Goal: Task Accomplishment & Management: Use online tool/utility

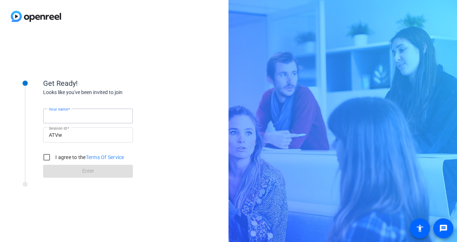
click at [83, 116] on input "Your name" at bounding box center [88, 116] width 78 height 9
type input "Janelle"
click at [48, 156] on input "I agree to the Terms Of Service" at bounding box center [46, 157] width 14 height 14
checkbox input "true"
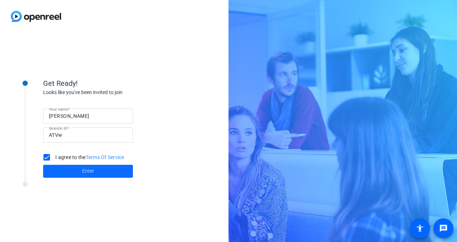
click at [78, 172] on span at bounding box center [88, 171] width 90 height 17
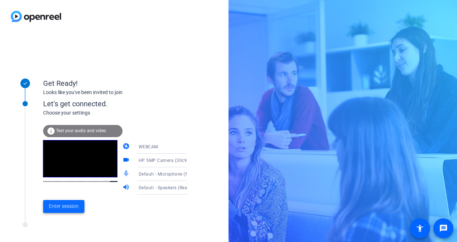
click at [73, 204] on span "Enter session" at bounding box center [64, 206] width 30 height 8
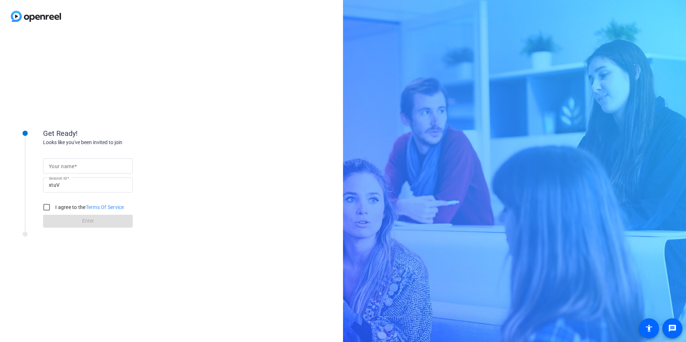
click at [71, 166] on mat-label "Your name" at bounding box center [61, 167] width 25 height 6
click at [71, 166] on input "Your name" at bounding box center [88, 166] width 78 height 9
type input "[PERSON_NAME]"
click at [48, 209] on input "I agree to the Terms Of Service" at bounding box center [46, 207] width 14 height 14
checkbox input "true"
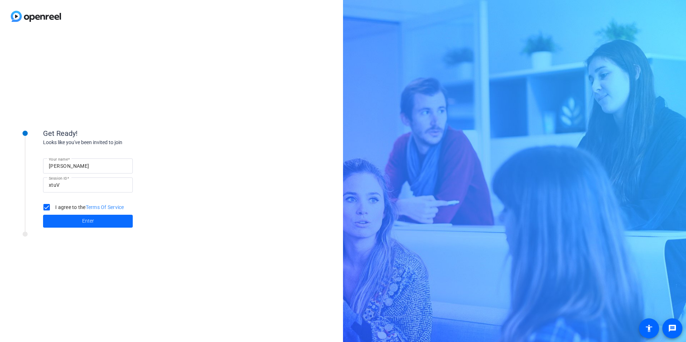
click at [78, 220] on span at bounding box center [88, 221] width 90 height 17
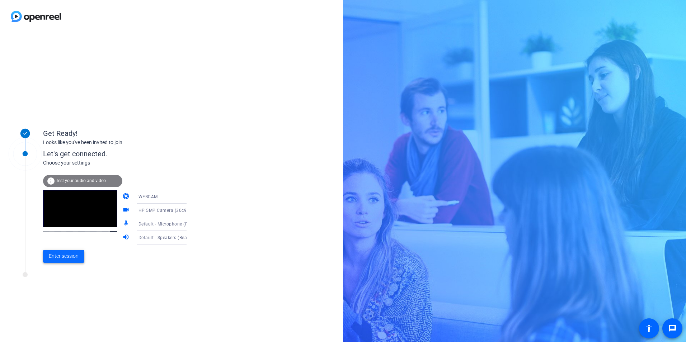
click at [64, 257] on span "Enter session" at bounding box center [64, 257] width 30 height 8
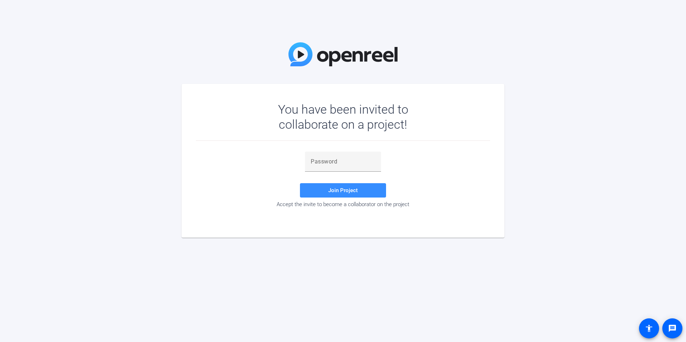
click at [192, 19] on div "You have been invited to collaborate on a project! Join Project Accept the invi…" at bounding box center [343, 171] width 686 height 342
click at [328, 165] on input "text" at bounding box center [343, 162] width 65 height 9
paste input "RRBmnC"
type input "RRBmnC"
click at [346, 191] on span "Join Project" at bounding box center [342, 190] width 29 height 6
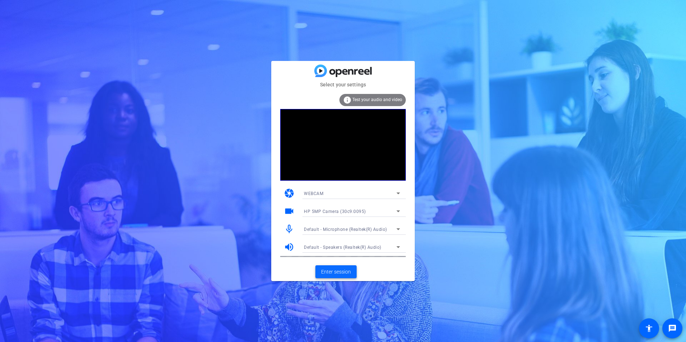
click at [335, 270] on span "Enter session" at bounding box center [336, 272] width 30 height 8
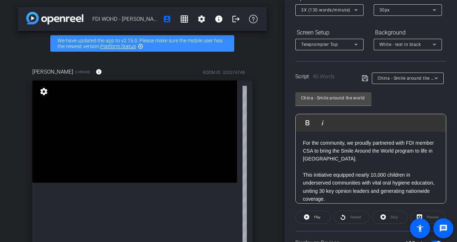
scroll to position [6, 0]
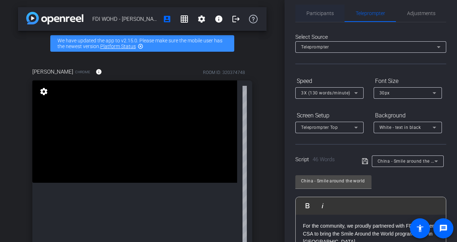
click at [315, 14] on span "Participants" at bounding box center [319, 13] width 27 height 5
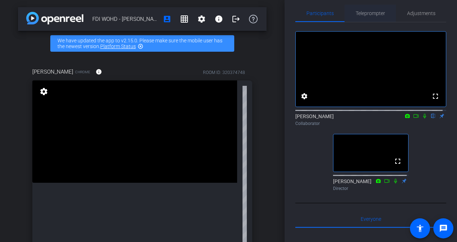
click at [366, 14] on span "Teleprompter" at bounding box center [369, 13] width 29 height 5
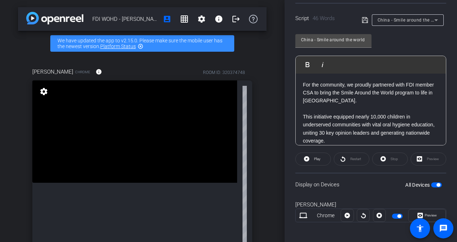
scroll to position [150, 0]
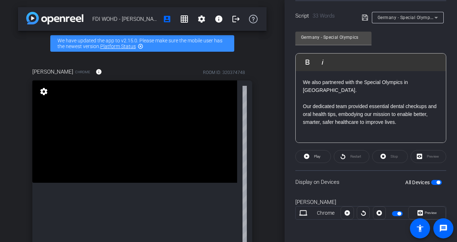
type input "Intro"
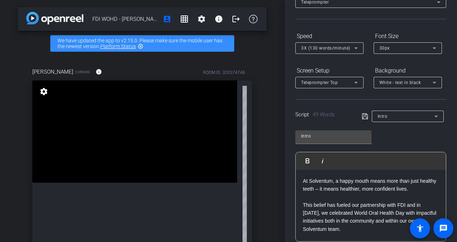
scroll to position [0, 0]
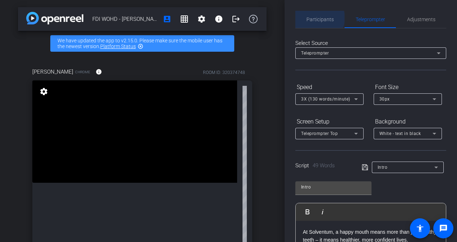
click at [318, 18] on span "Participants" at bounding box center [319, 19] width 27 height 5
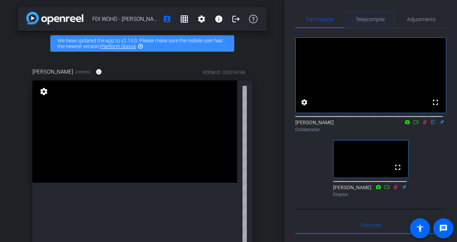
click at [367, 19] on span "Teleprompter" at bounding box center [369, 19] width 29 height 5
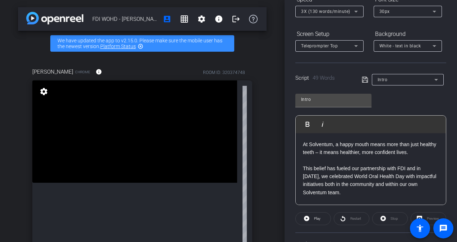
scroll to position [6, 0]
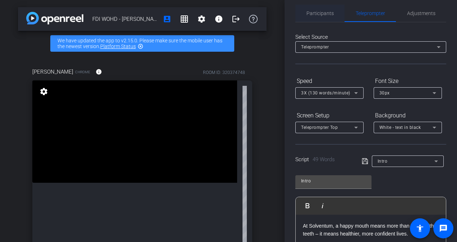
click at [309, 16] on span "Participants" at bounding box center [319, 13] width 27 height 5
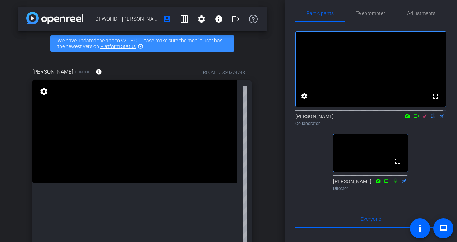
click at [422, 118] on icon at bounding box center [424, 116] width 4 height 5
click at [421, 118] on icon at bounding box center [424, 115] width 6 height 5
click at [372, 15] on span "Teleprompter" at bounding box center [369, 13] width 29 height 5
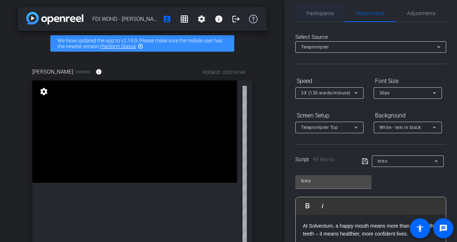
click at [322, 15] on span "Participants" at bounding box center [319, 13] width 27 height 5
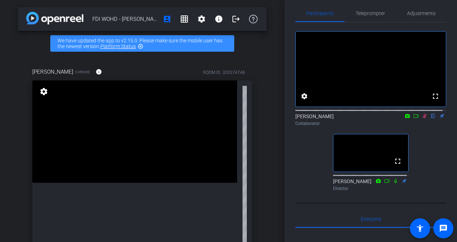
click at [422, 118] on icon at bounding box center [424, 116] width 4 height 5
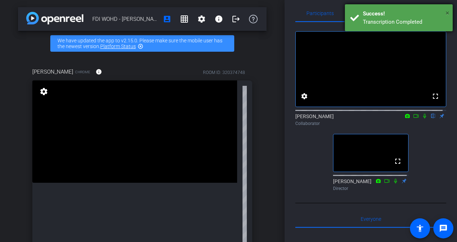
click at [447, 13] on span "×" at bounding box center [447, 13] width 4 height 9
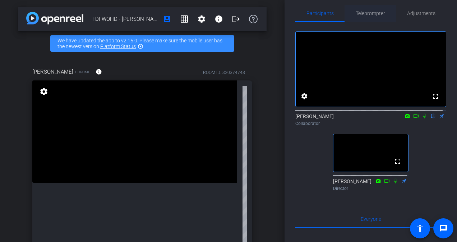
click at [372, 14] on span "Teleprompter" at bounding box center [369, 13] width 29 height 5
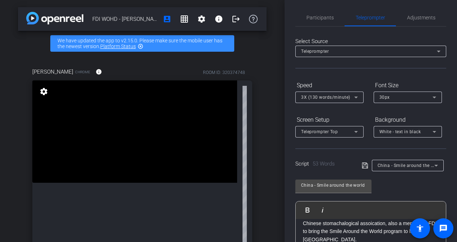
scroll to position [0, 0]
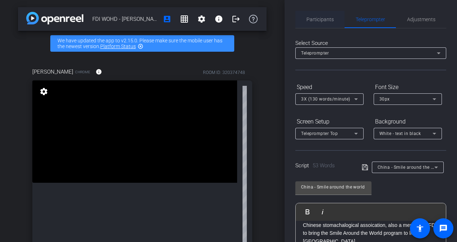
click at [324, 20] on span "Participants" at bounding box center [319, 19] width 27 height 5
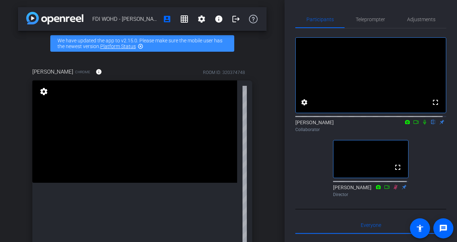
click at [421, 125] on icon at bounding box center [424, 122] width 6 height 5
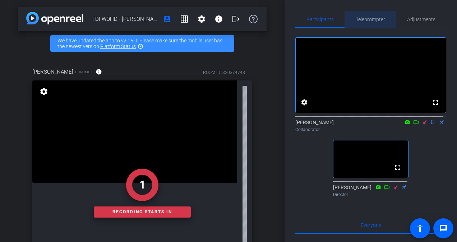
click at [373, 18] on span "Teleprompter" at bounding box center [369, 19] width 29 height 5
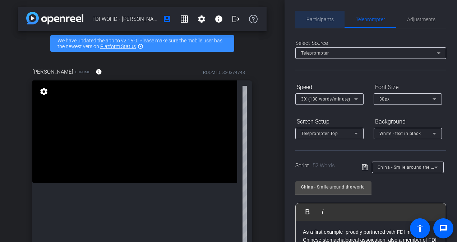
click at [326, 17] on span "Participants" at bounding box center [319, 19] width 27 height 5
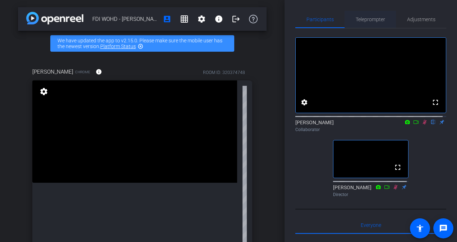
click at [368, 17] on span "Teleprompter" at bounding box center [369, 19] width 29 height 5
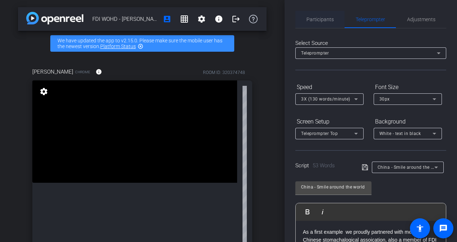
click at [319, 20] on span "Participants" at bounding box center [319, 19] width 27 height 5
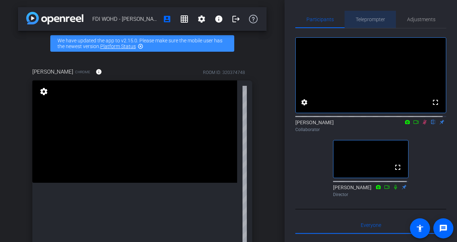
click at [370, 19] on span "Teleprompter" at bounding box center [369, 19] width 29 height 5
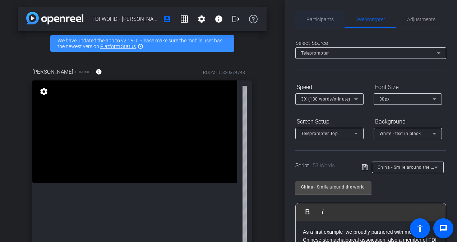
click at [323, 19] on span "Participants" at bounding box center [319, 19] width 27 height 5
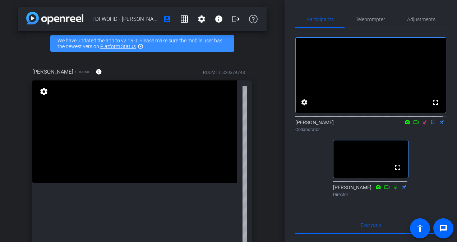
click at [421, 125] on icon at bounding box center [424, 122] width 6 height 5
click at [370, 18] on span "Teleprompter" at bounding box center [369, 19] width 29 height 5
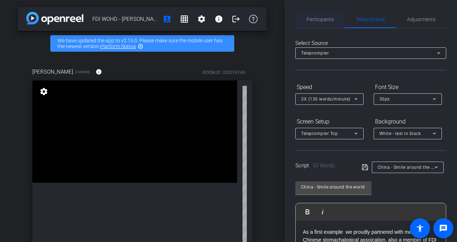
click at [320, 18] on span "Participants" at bounding box center [319, 19] width 27 height 5
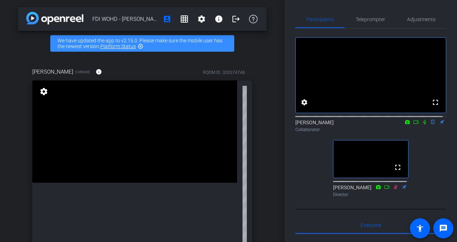
click at [423, 125] on icon at bounding box center [424, 122] width 3 height 5
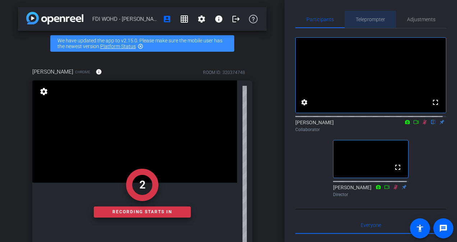
click at [373, 19] on span "Teleprompter" at bounding box center [369, 19] width 29 height 5
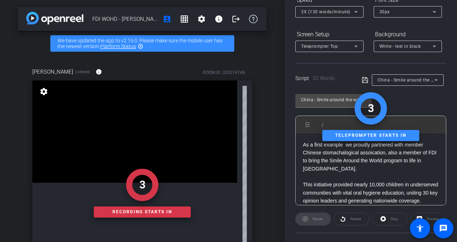
scroll to position [6, 0]
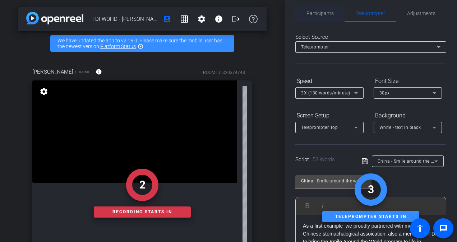
click at [322, 11] on span "Participants" at bounding box center [319, 13] width 27 height 5
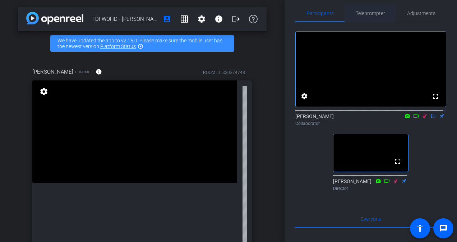
click at [366, 13] on span "Teleprompter" at bounding box center [369, 13] width 29 height 5
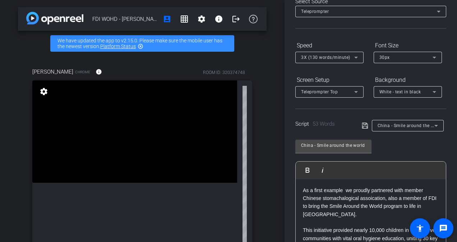
scroll to position [0, 0]
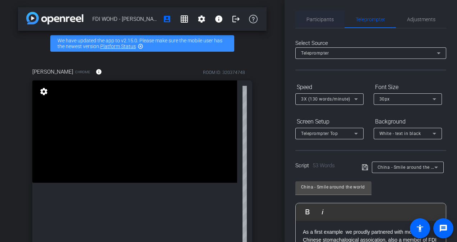
click at [315, 19] on span "Participants" at bounding box center [319, 19] width 27 height 5
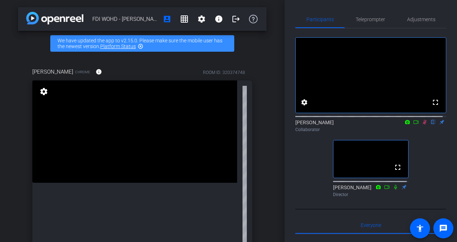
click at [422, 125] on icon at bounding box center [424, 122] width 4 height 5
click at [375, 23] on span "Teleprompter" at bounding box center [369, 19] width 29 height 17
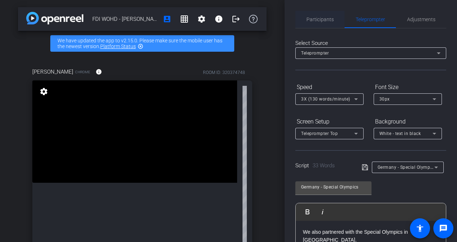
click at [326, 23] on span "Participants" at bounding box center [319, 19] width 27 height 17
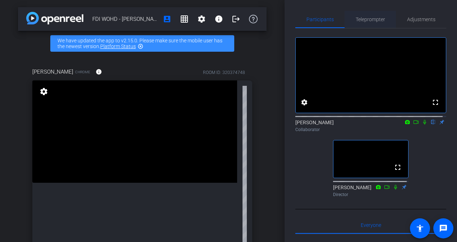
click at [374, 26] on span "Teleprompter" at bounding box center [369, 19] width 29 height 17
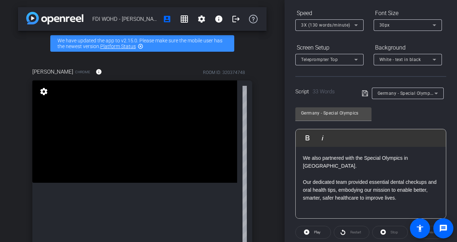
scroll to position [6, 0]
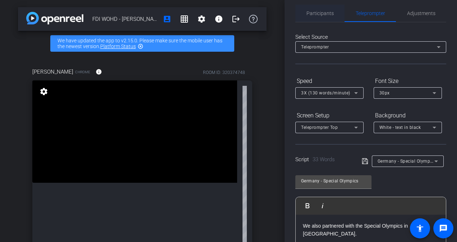
click at [326, 13] on span "Participants" at bounding box center [319, 13] width 27 height 5
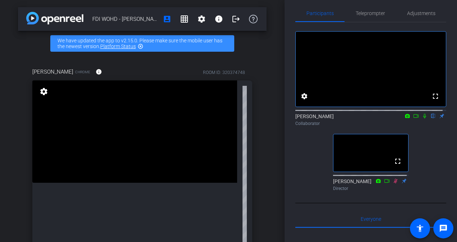
click at [421, 118] on icon at bounding box center [424, 115] width 6 height 5
click at [363, 11] on span "Teleprompter" at bounding box center [369, 13] width 29 height 5
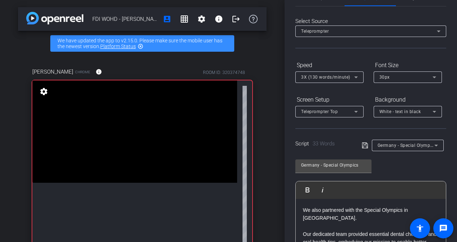
scroll to position [0, 0]
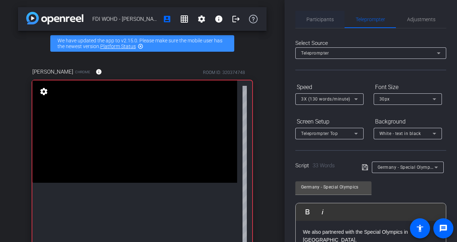
click at [324, 18] on span "Participants" at bounding box center [319, 19] width 27 height 5
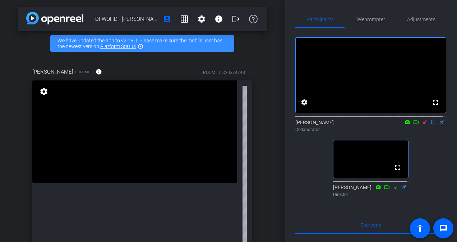
click at [422, 125] on icon at bounding box center [424, 122] width 4 height 5
click at [378, 19] on span "Teleprompter" at bounding box center [369, 19] width 29 height 5
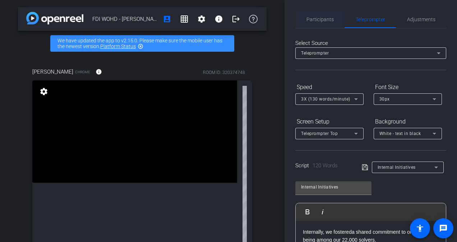
click at [327, 17] on span "Participants" at bounding box center [319, 19] width 27 height 5
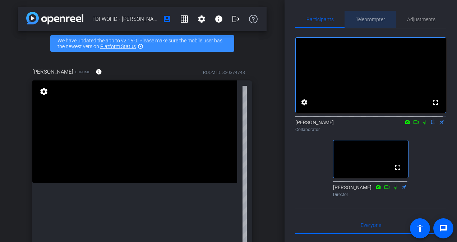
click at [370, 20] on span "Teleprompter" at bounding box center [369, 19] width 29 height 5
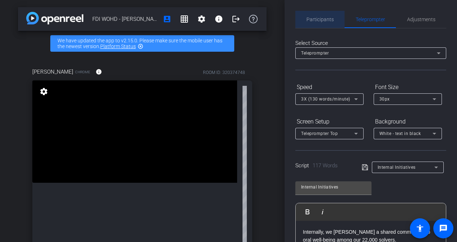
click at [321, 17] on span "Participants" at bounding box center [319, 19] width 27 height 5
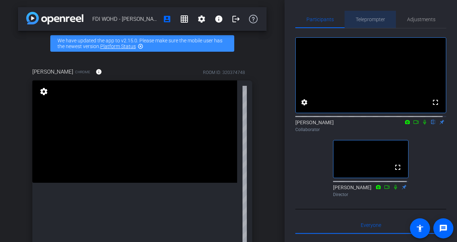
click at [378, 18] on span "Teleprompter" at bounding box center [369, 19] width 29 height 5
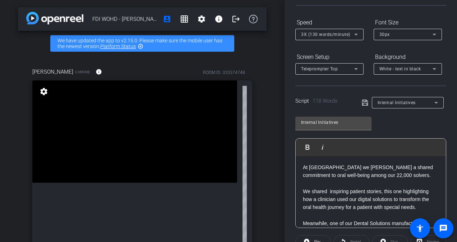
scroll to position [150, 0]
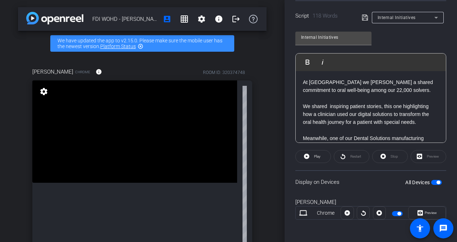
click at [379, 89] on p "At Solventum we foster a shared commitment to oral well-being among our 22,000 …" at bounding box center [371, 86] width 136 height 16
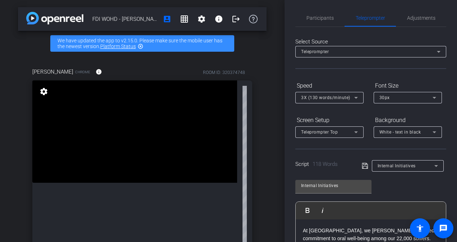
scroll to position [0, 0]
click at [309, 19] on span "Participants" at bounding box center [319, 19] width 27 height 5
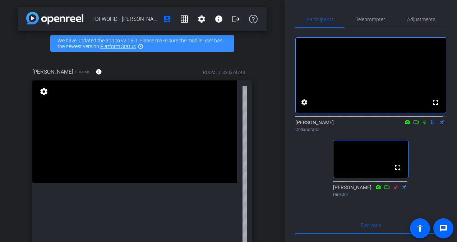
click at [423, 125] on icon at bounding box center [424, 122] width 3 height 5
click at [360, 18] on span "Teleprompter" at bounding box center [369, 19] width 29 height 5
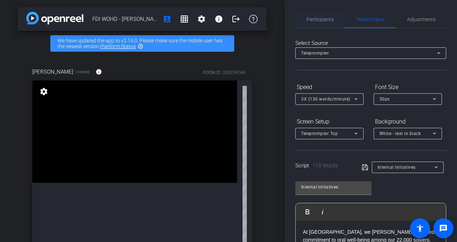
click at [314, 17] on span "Participants" at bounding box center [319, 19] width 27 height 5
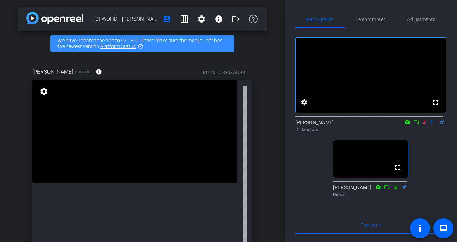
click at [421, 125] on icon at bounding box center [424, 122] width 6 height 5
click at [360, 22] on span "Teleprompter" at bounding box center [369, 19] width 29 height 17
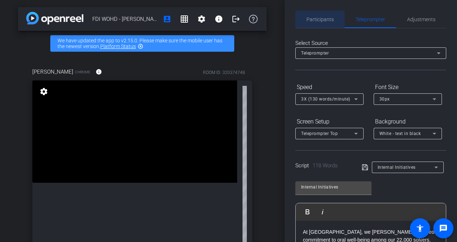
click at [321, 18] on span "Participants" at bounding box center [319, 19] width 27 height 5
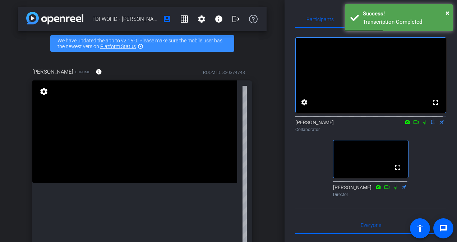
click at [303, 8] on div "Participants Teleprompter Adjustments fullscreen settings Janelle Smith flip Co…" at bounding box center [370, 121] width 172 height 242
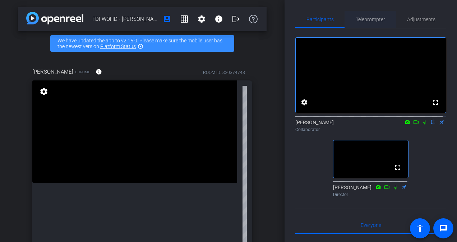
click at [364, 19] on span "Teleprompter" at bounding box center [369, 19] width 29 height 5
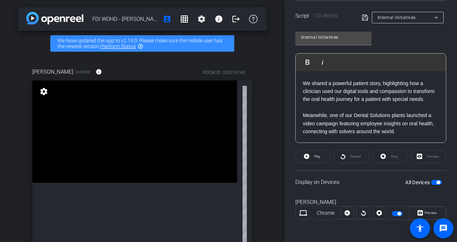
scroll to position [120, 0]
click at [372, 114] on p "Meanwhile, one of our Dental Solutions plants launched a video campaign featuri…" at bounding box center [371, 123] width 136 height 24
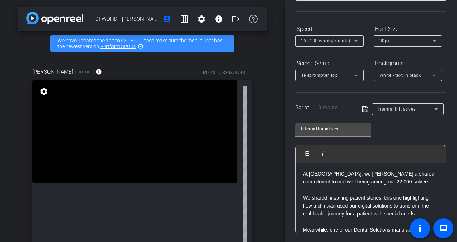
scroll to position [0, 0]
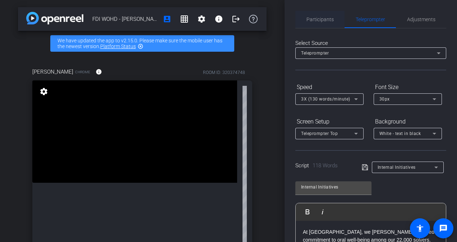
click at [323, 17] on span "Participants" at bounding box center [319, 19] width 27 height 5
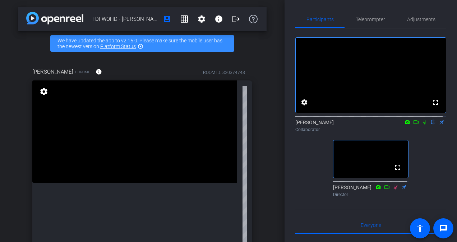
click at [421, 125] on icon at bounding box center [424, 122] width 6 height 5
click at [369, 15] on span "Teleprompter" at bounding box center [369, 19] width 29 height 17
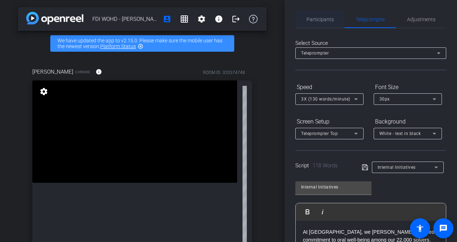
click at [319, 18] on span "Participants" at bounding box center [319, 19] width 27 height 5
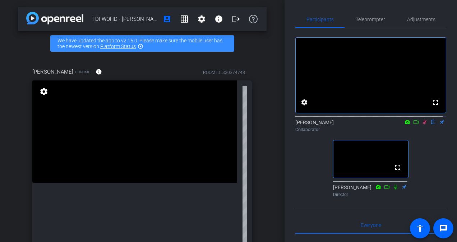
click at [420, 125] on mat-icon at bounding box center [424, 122] width 9 height 6
click at [373, 20] on span "Teleprompter" at bounding box center [369, 19] width 29 height 5
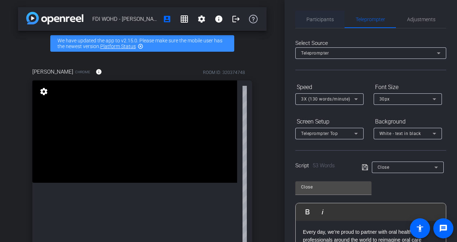
click at [322, 20] on span "Participants" at bounding box center [319, 19] width 27 height 5
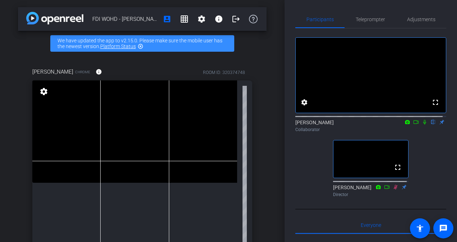
click at [422, 125] on icon at bounding box center [424, 122] width 6 height 5
click at [361, 17] on span "Teleprompter" at bounding box center [369, 19] width 29 height 5
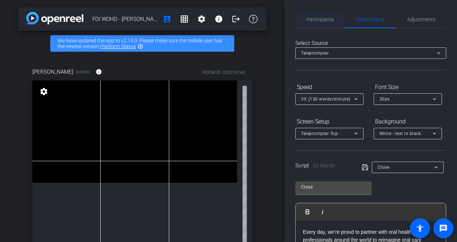
click at [321, 22] on span "Participants" at bounding box center [319, 19] width 27 height 5
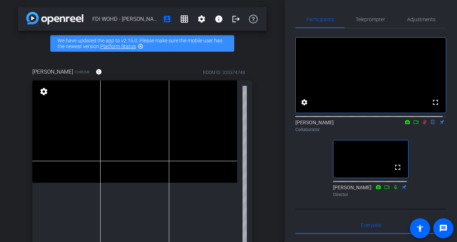
click at [421, 125] on icon at bounding box center [424, 122] width 6 height 5
click at [370, 22] on span "Teleprompter" at bounding box center [369, 19] width 29 height 17
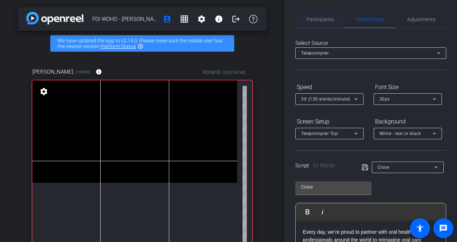
click at [317, 21] on span "Participants" at bounding box center [319, 19] width 27 height 5
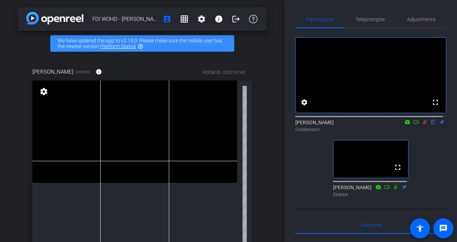
click at [421, 125] on icon at bounding box center [424, 122] width 6 height 5
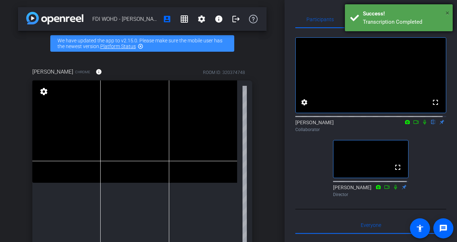
click at [448, 14] on span "×" at bounding box center [447, 13] width 4 height 9
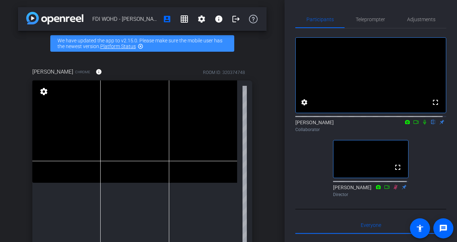
click at [422, 125] on icon at bounding box center [424, 122] width 6 height 5
click at [377, 19] on span "Teleprompter" at bounding box center [369, 19] width 29 height 5
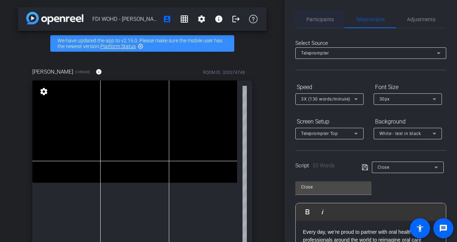
click at [314, 19] on span "Participants" at bounding box center [319, 19] width 27 height 5
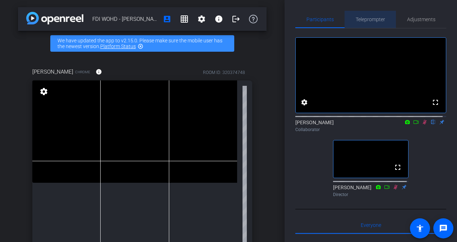
click at [374, 23] on span "Teleprompter" at bounding box center [369, 19] width 29 height 17
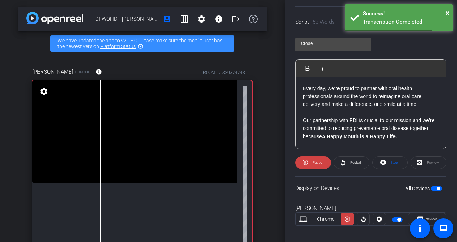
scroll to position [150, 0]
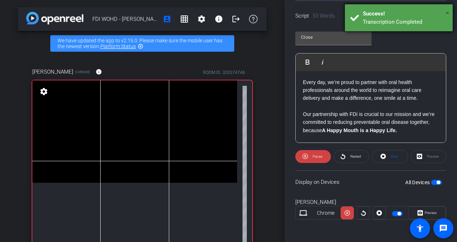
click at [446, 13] on span "×" at bounding box center [447, 13] width 4 height 9
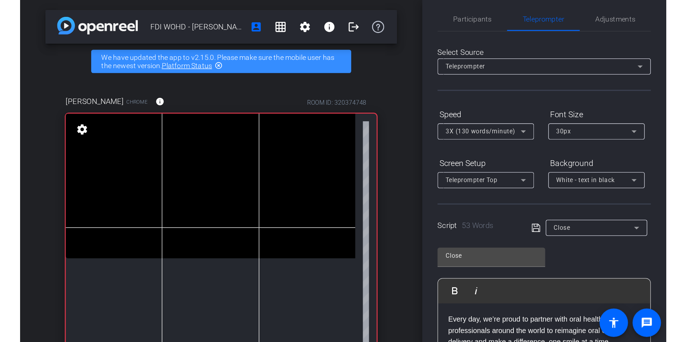
scroll to position [0, 0]
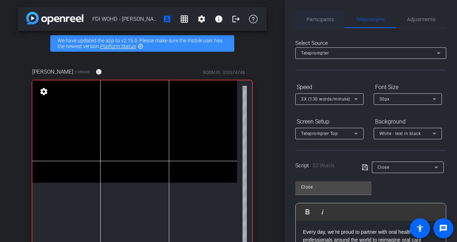
click at [322, 20] on span "Participants" at bounding box center [319, 19] width 27 height 5
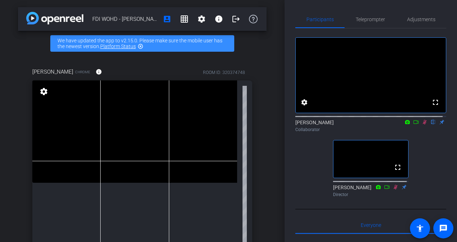
click at [422, 125] on icon at bounding box center [424, 122] width 4 height 5
